Goal: Transaction & Acquisition: Purchase product/service

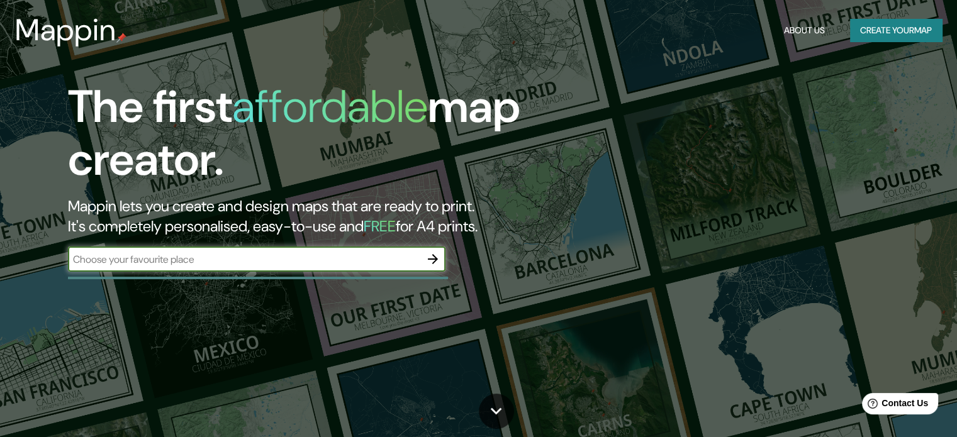
click at [159, 263] on input "text" at bounding box center [244, 259] width 352 height 14
type input "monterrey nuevo leon"
drag, startPoint x: 408, startPoint y: 261, endPoint x: 414, endPoint y: 264, distance: 6.8
click at [412, 264] on input "monterrey nuevo leon" at bounding box center [244, 259] width 352 height 14
click at [443, 263] on button "button" at bounding box center [432, 259] width 25 height 25
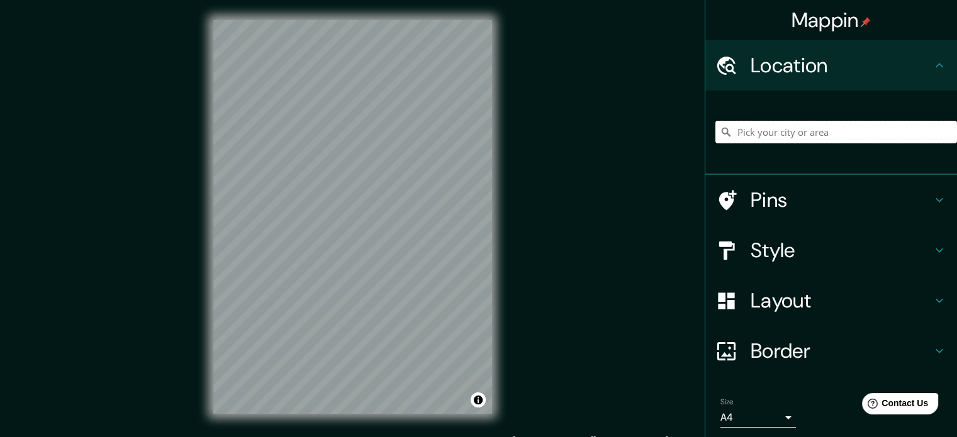
click at [767, 130] on input "Pick your city or area" at bounding box center [837, 132] width 242 height 23
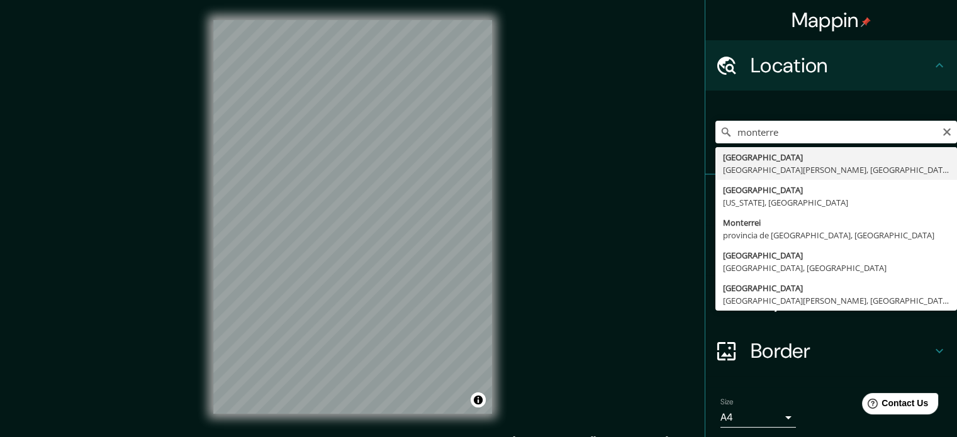
type input "[GEOGRAPHIC_DATA], [GEOGRAPHIC_DATA][PERSON_NAME], [GEOGRAPHIC_DATA]"
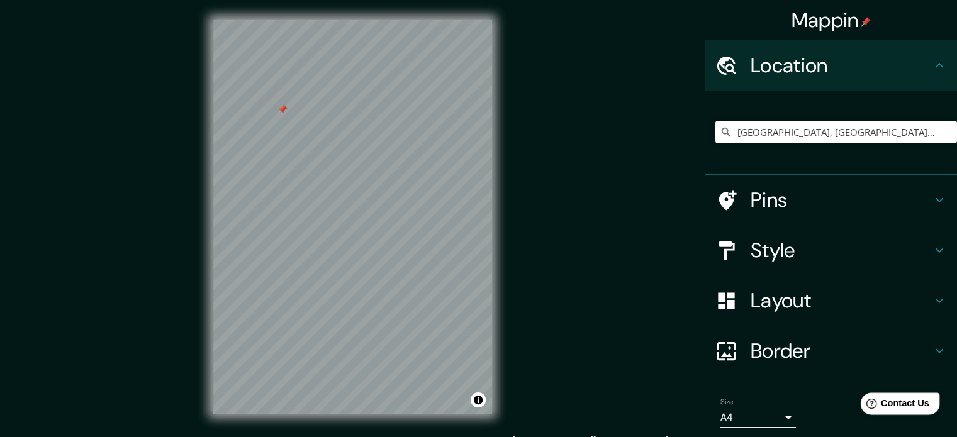
scroll to position [16, 0]
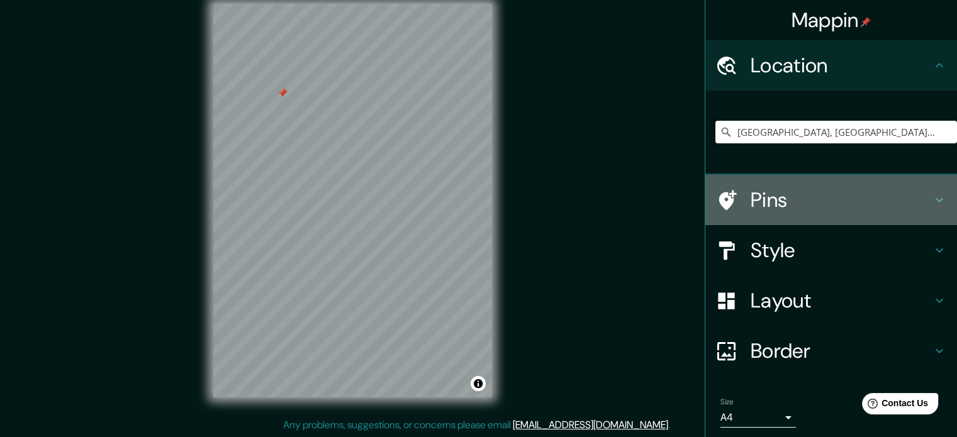
click at [788, 200] on h4 "Pins" at bounding box center [841, 200] width 181 height 25
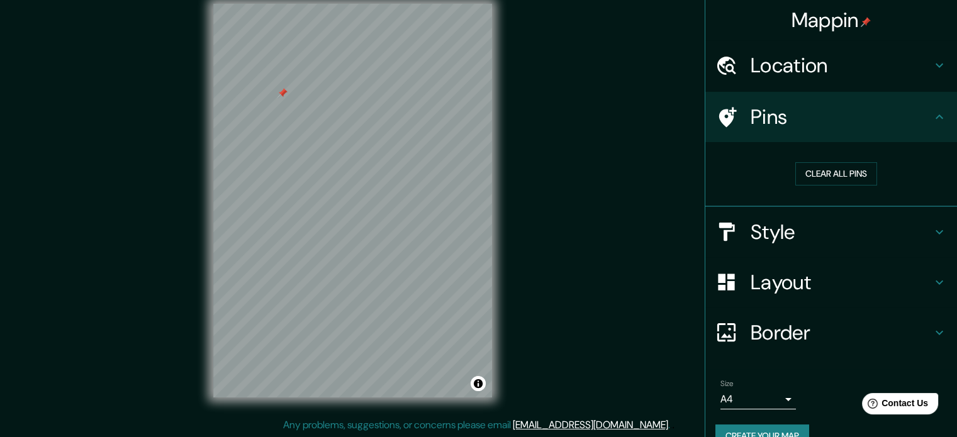
click at [779, 233] on h4 "Style" at bounding box center [841, 232] width 181 height 25
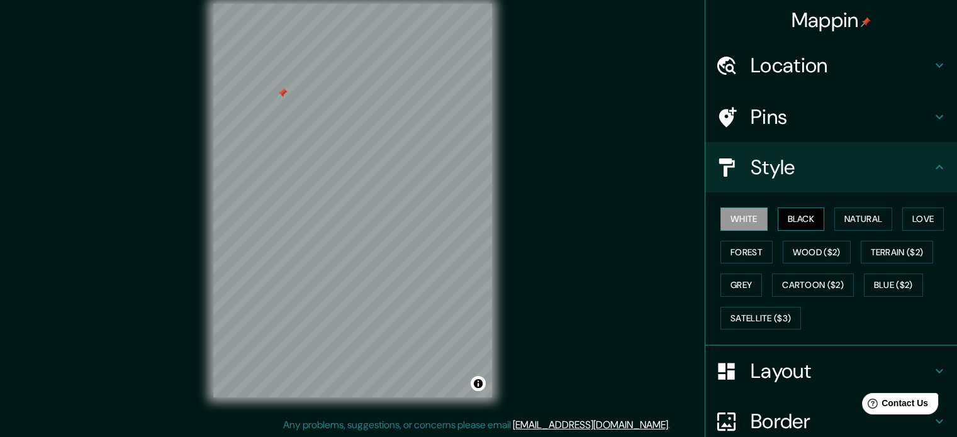
click at [783, 217] on button "Black" at bounding box center [801, 219] width 47 height 23
click at [861, 218] on button "Natural" at bounding box center [864, 219] width 58 height 23
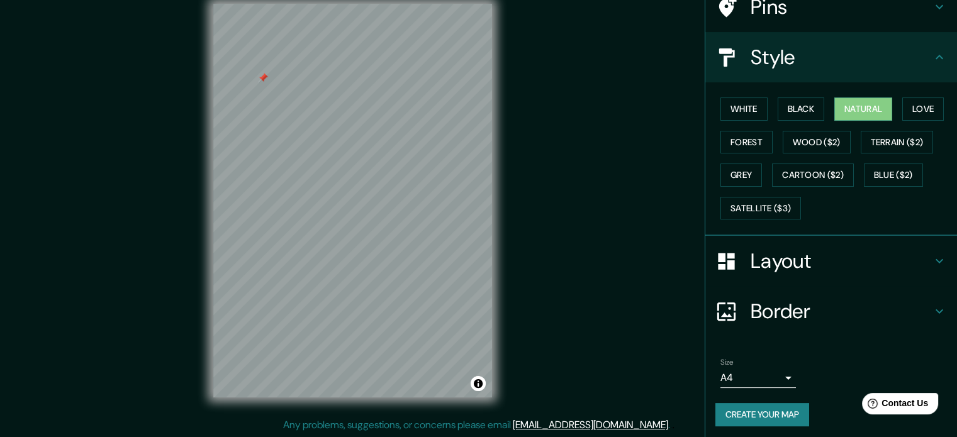
click at [812, 244] on div "Layout" at bounding box center [832, 261] width 252 height 50
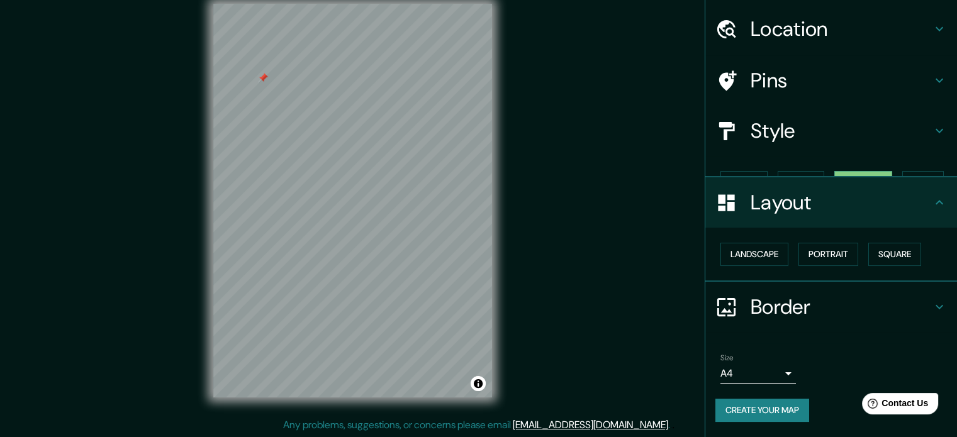
scroll to position [14, 0]
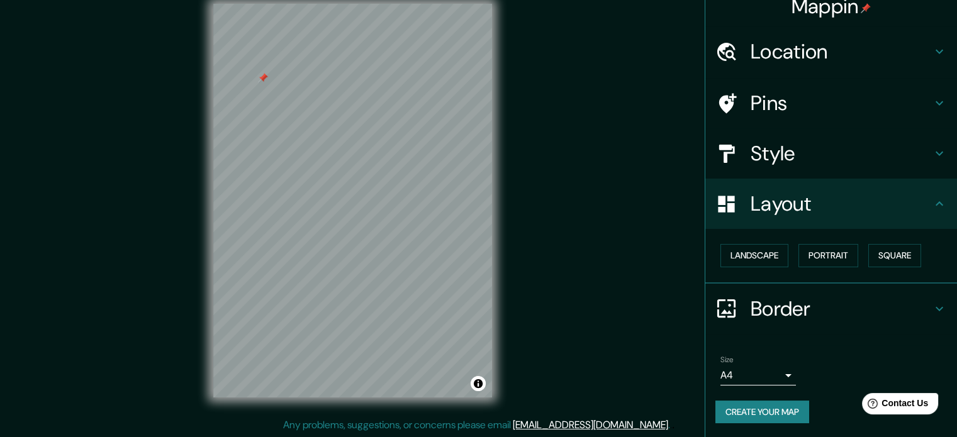
click at [794, 308] on h4 "Border" at bounding box center [841, 308] width 181 height 25
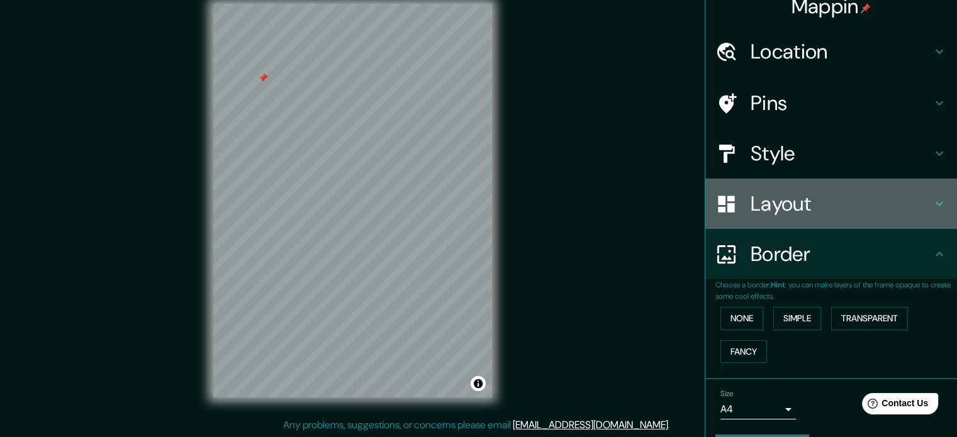
click at [805, 206] on h4 "Layout" at bounding box center [841, 203] width 181 height 25
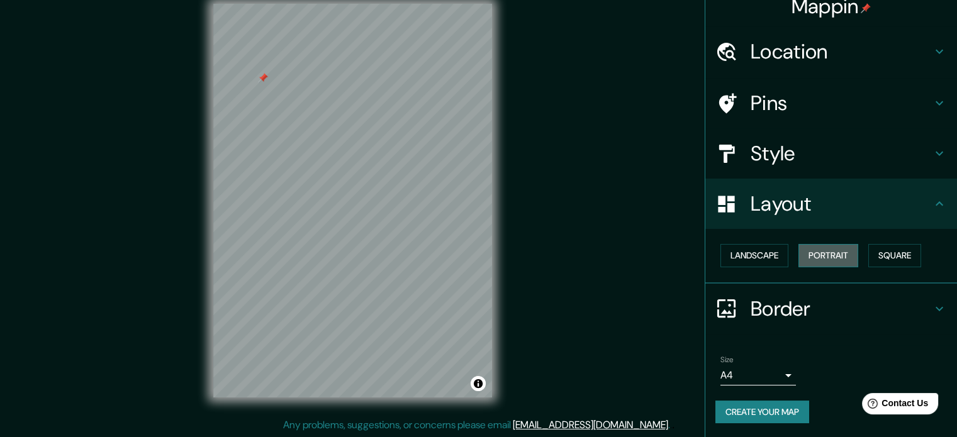
click at [801, 252] on button "Portrait" at bounding box center [829, 255] width 60 height 23
click at [759, 256] on button "Landscape" at bounding box center [755, 255] width 68 height 23
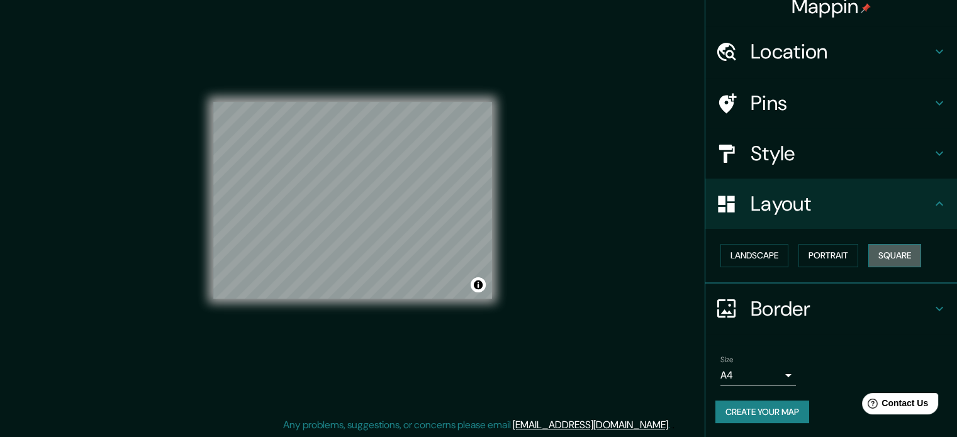
click at [884, 261] on button "Square" at bounding box center [895, 255] width 53 height 23
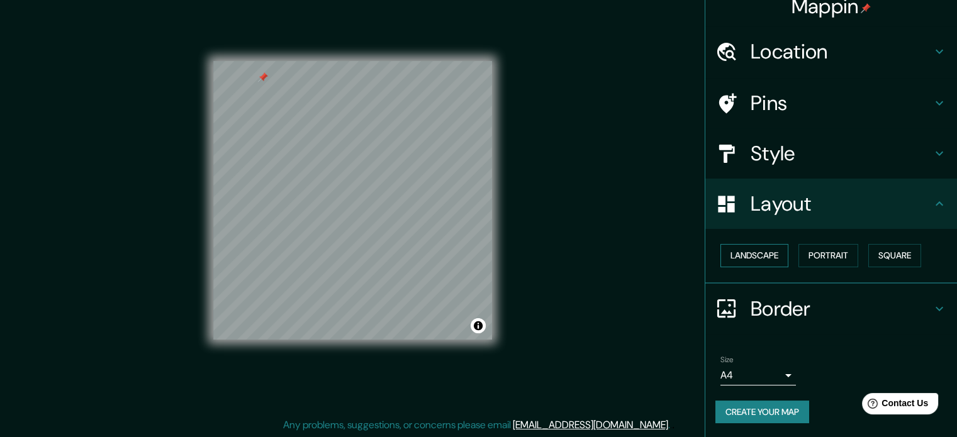
click at [750, 249] on button "Landscape" at bounding box center [755, 255] width 68 height 23
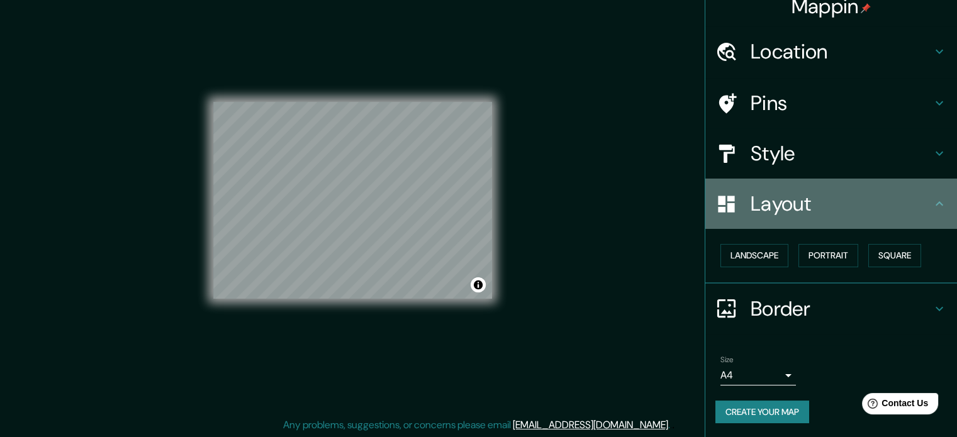
click at [841, 209] on h4 "Layout" at bounding box center [841, 203] width 181 height 25
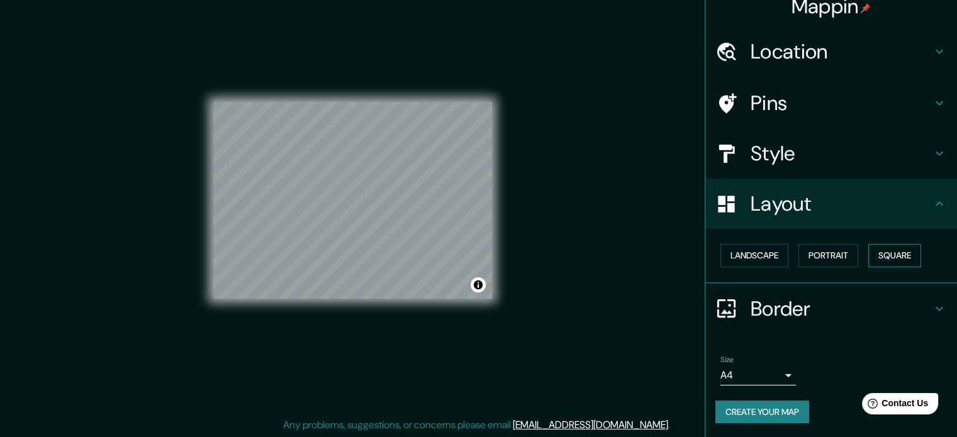
click at [869, 250] on button "Square" at bounding box center [895, 255] width 53 height 23
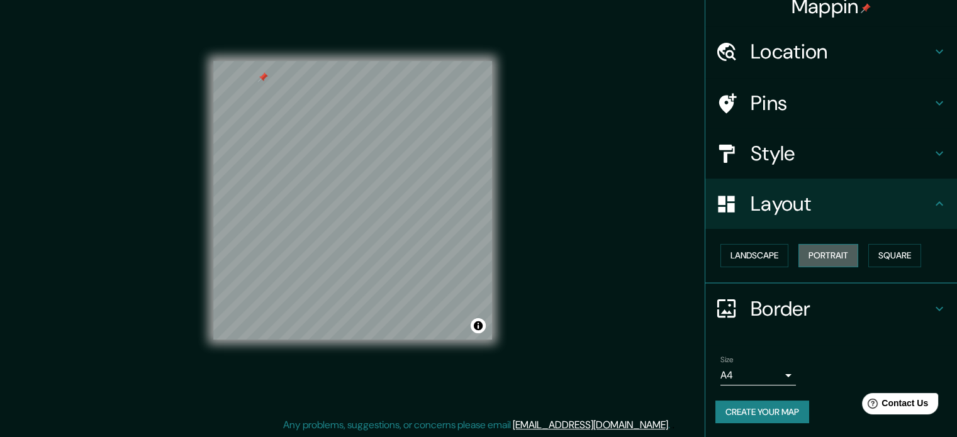
click at [826, 250] on button "Portrait" at bounding box center [829, 255] width 60 height 23
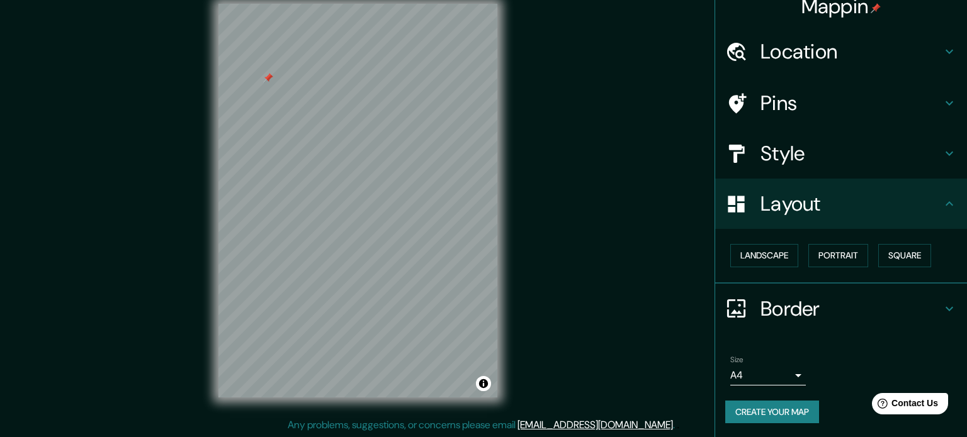
click at [768, 378] on body "Mappin Location [GEOGRAPHIC_DATA], [GEOGRAPHIC_DATA][PERSON_NAME], [GEOGRAPHIC_…" at bounding box center [483, 202] width 967 height 437
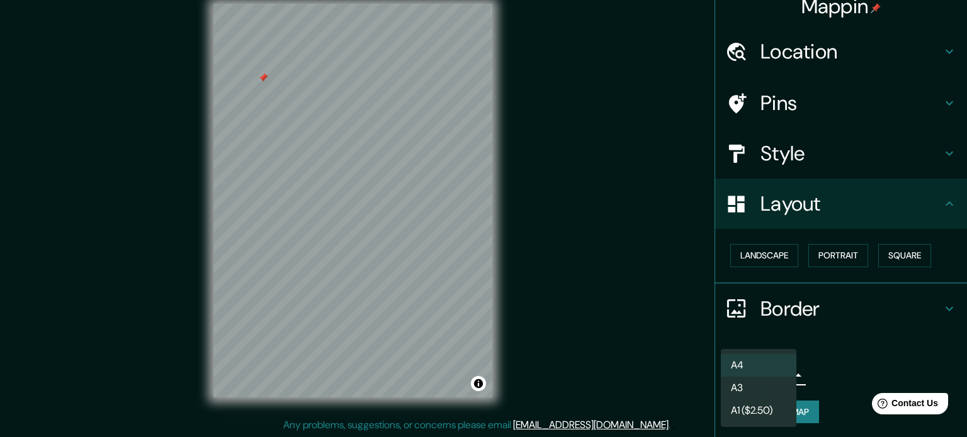
click at [768, 378] on li "A3" at bounding box center [759, 388] width 76 height 23
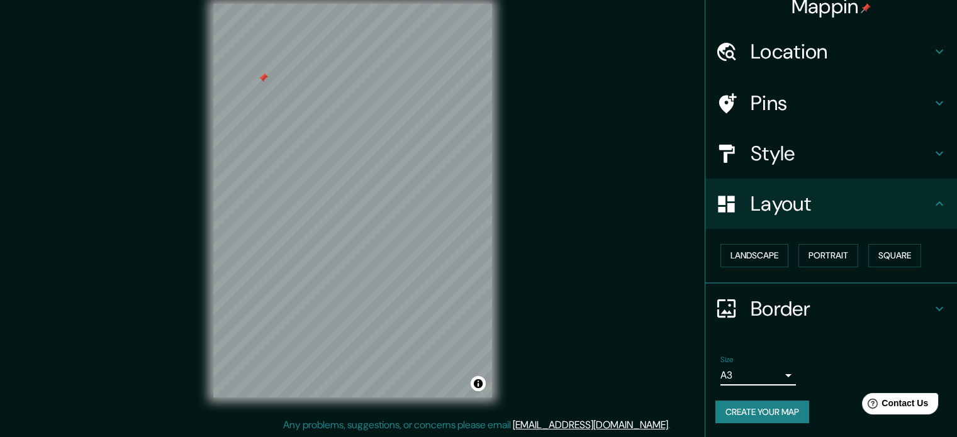
click at [775, 374] on body "Mappin Location [GEOGRAPHIC_DATA], [GEOGRAPHIC_DATA][PERSON_NAME], [GEOGRAPHIC_…" at bounding box center [478, 202] width 957 height 437
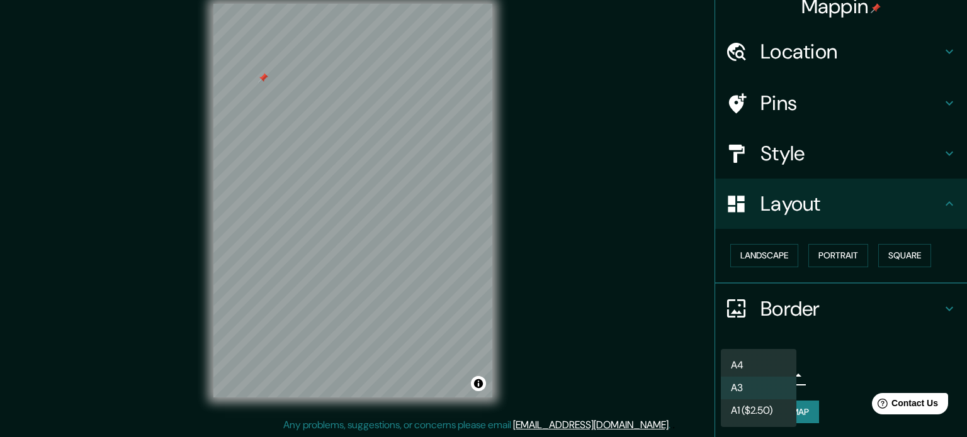
click at [765, 356] on li "A4" at bounding box center [759, 365] width 76 height 23
type input "single"
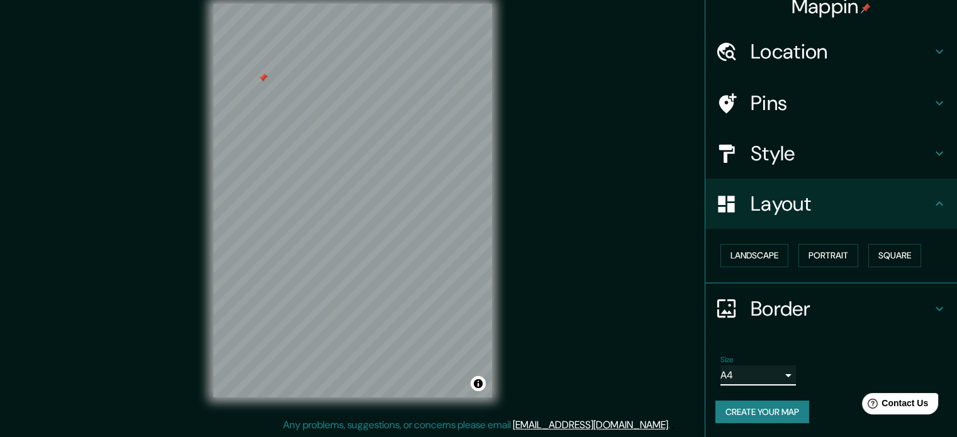
scroll to position [0, 0]
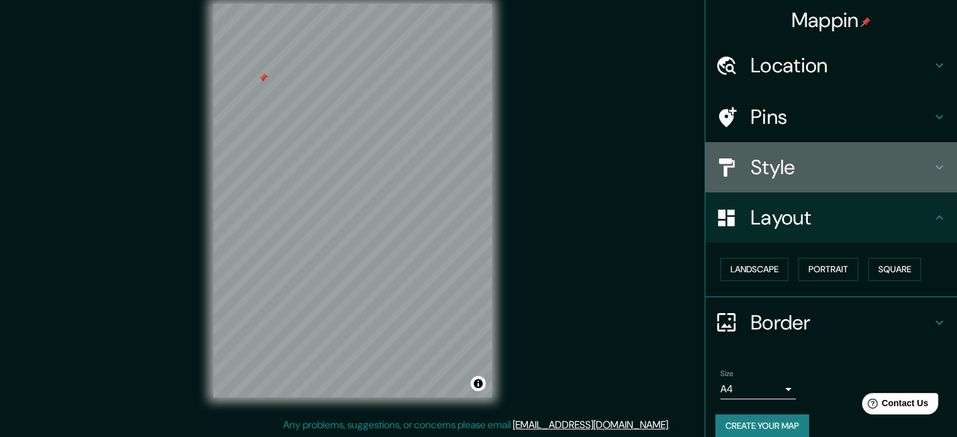
click at [801, 154] on div "Style" at bounding box center [832, 167] width 252 height 50
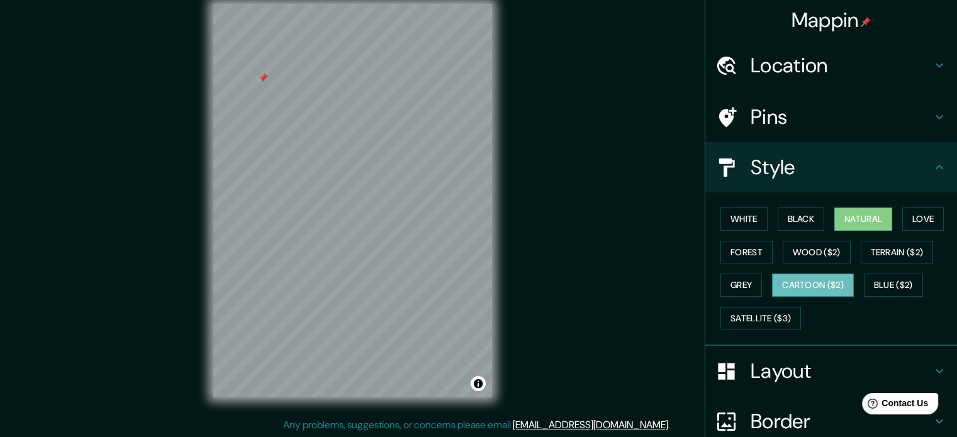
scroll to position [112, 0]
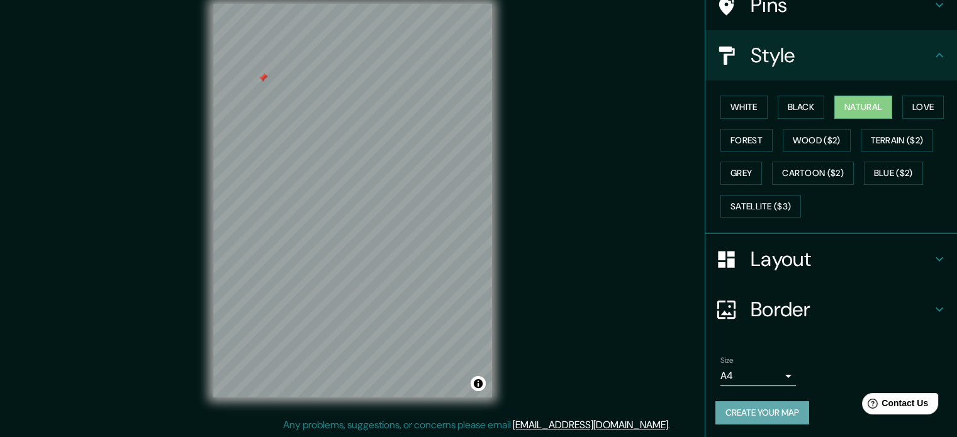
click at [765, 417] on button "Create your map" at bounding box center [763, 413] width 94 height 23
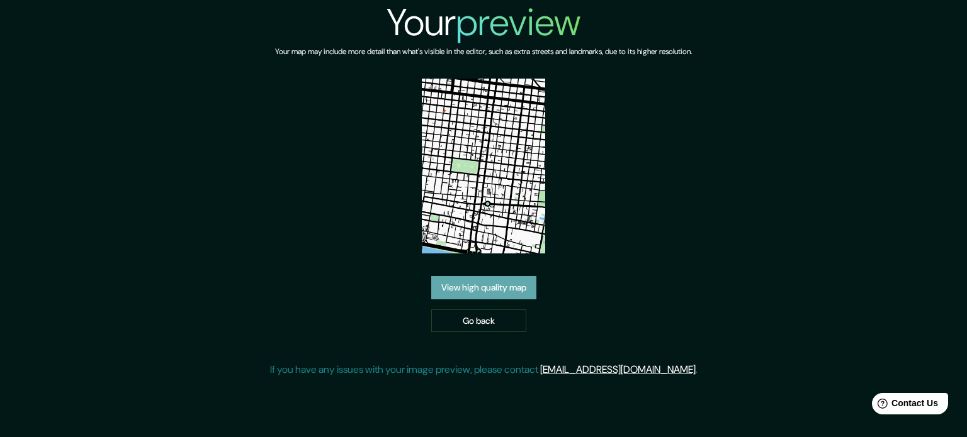
click at [510, 298] on link "View high quality map" at bounding box center [483, 287] width 105 height 23
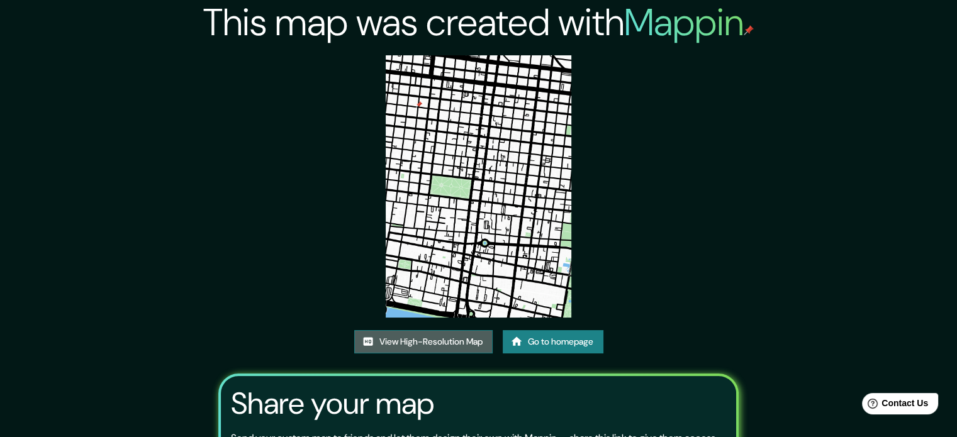
click at [442, 345] on link "View High-Resolution Map" at bounding box center [423, 341] width 138 height 23
